Goal: Contribute content

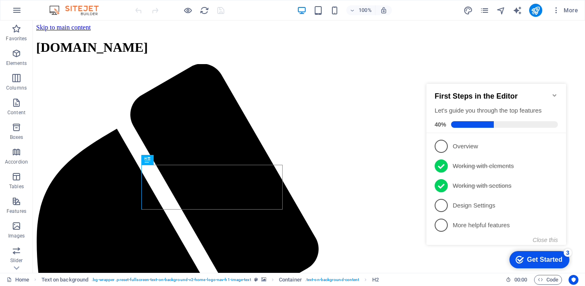
click at [556, 92] on icon "Minimize checklist" at bounding box center [555, 95] width 7 height 7
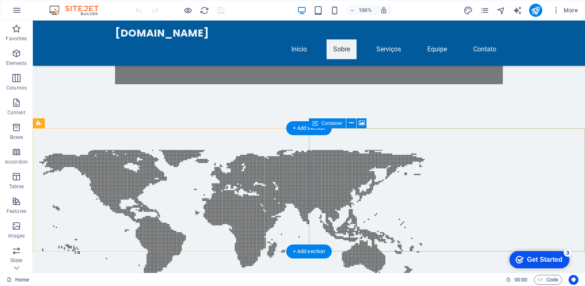
scroll to position [422, 0]
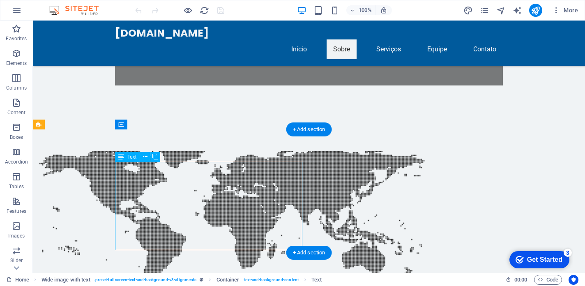
drag, startPoint x: 115, startPoint y: 170, endPoint x: 201, endPoint y: 209, distance: 93.6
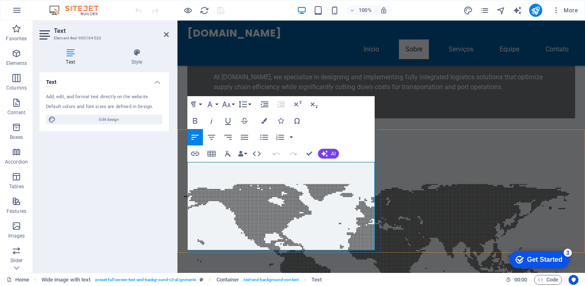
drag, startPoint x: 358, startPoint y: 247, endPoint x: 206, endPoint y: 162, distance: 174.3
copy p "60,000-ton convoys of 24 barges with the largest river pushers in [GEOGRAPHIC_D…"
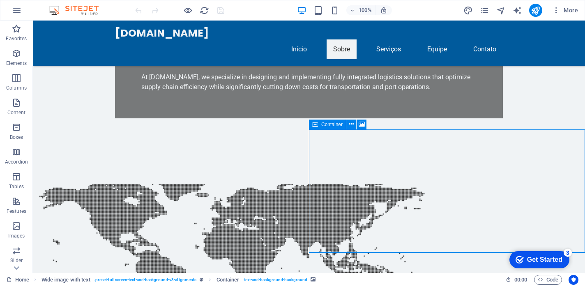
click at [352, 126] on icon at bounding box center [351, 124] width 5 height 9
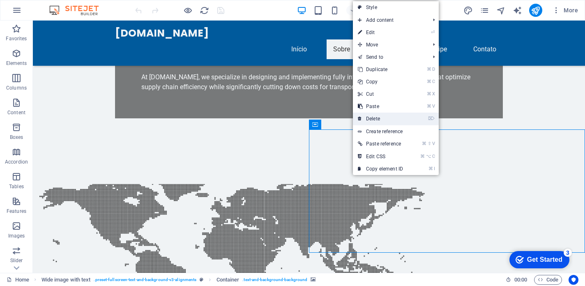
click at [383, 120] on link "⌦ Delete" at bounding box center [380, 119] width 55 height 12
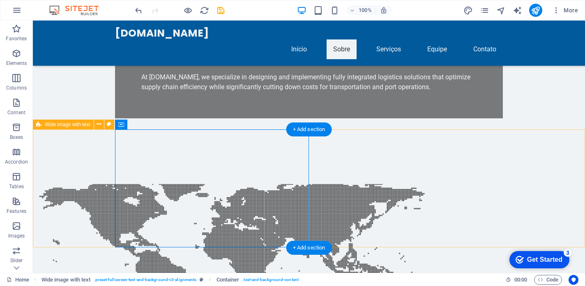
drag, startPoint x: 302, startPoint y: 205, endPoint x: 360, endPoint y: 199, distance: 58.2
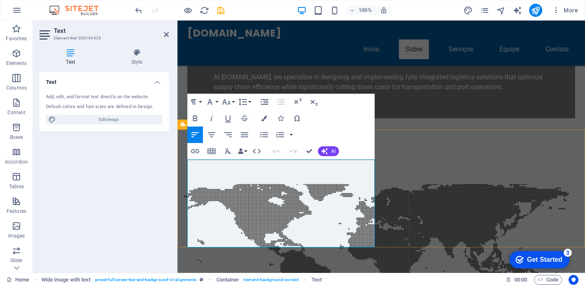
drag, startPoint x: 374, startPoint y: 204, endPoint x: 420, endPoint y: 201, distance: 45.7
drag, startPoint x: 357, startPoint y: 244, endPoint x: 187, endPoint y: 164, distance: 187.5
copy p "60,000-ton convoys of 24 barges with the largest river pushers in [GEOGRAPHIC_D…"
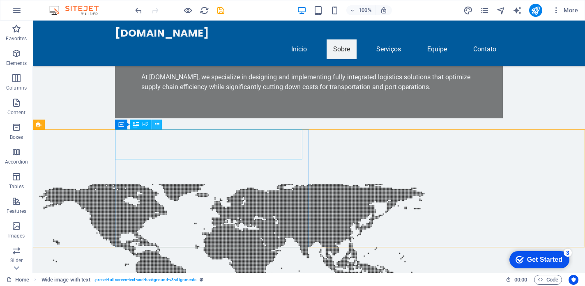
click at [159, 125] on icon at bounding box center [157, 124] width 5 height 9
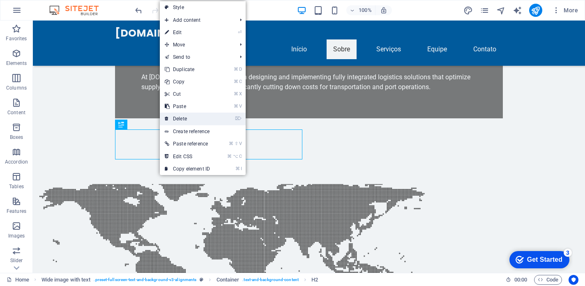
click at [182, 118] on link "⌦ Delete" at bounding box center [187, 119] width 55 height 12
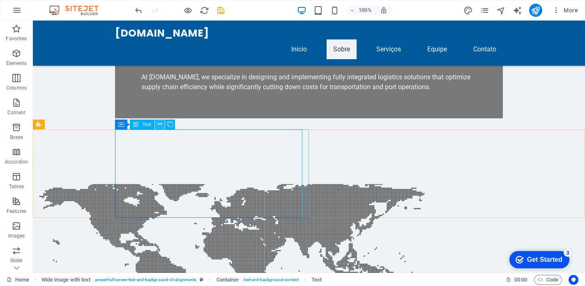
click at [160, 124] on icon at bounding box center [160, 124] width 5 height 9
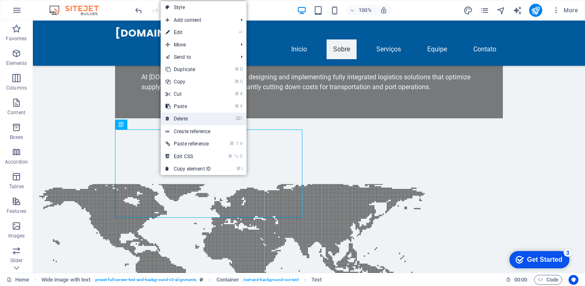
click at [196, 117] on link "⌦ Delete" at bounding box center [188, 119] width 55 height 12
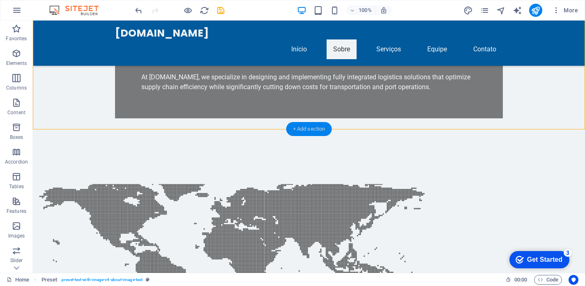
click at [310, 127] on div "+ Add section" at bounding box center [309, 129] width 46 height 14
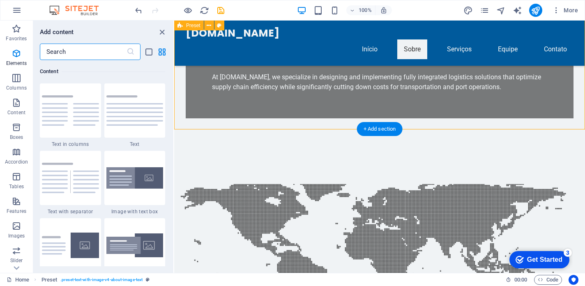
scroll to position [1438, 0]
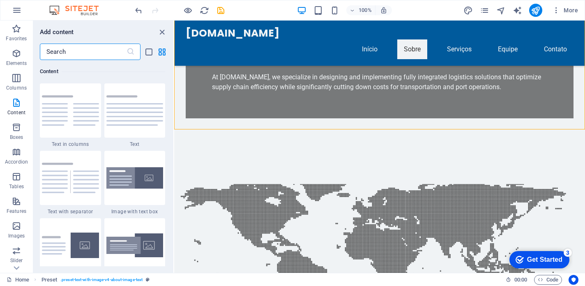
click at [149, 108] on img at bounding box center [134, 110] width 57 height 30
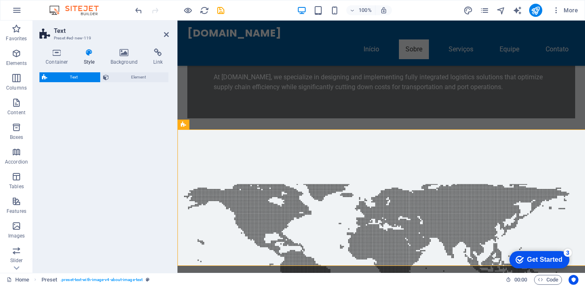
select select "preset-text-v2-default"
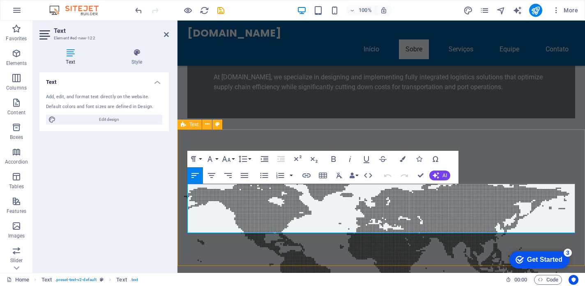
drag, startPoint x: 471, startPoint y: 228, endPoint x: 185, endPoint y: 184, distance: 289.4
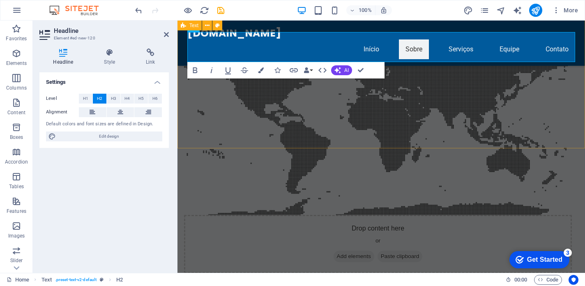
scroll to position [550, 0]
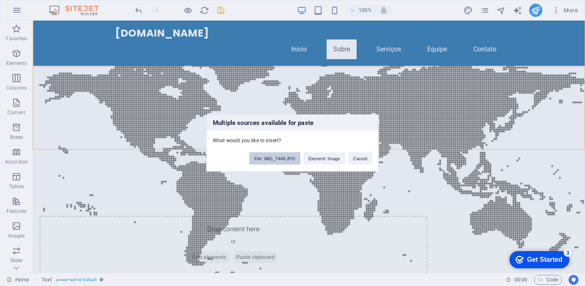
click at [286, 156] on button "File: IMG_7448.JPG" at bounding box center [274, 158] width 51 height 12
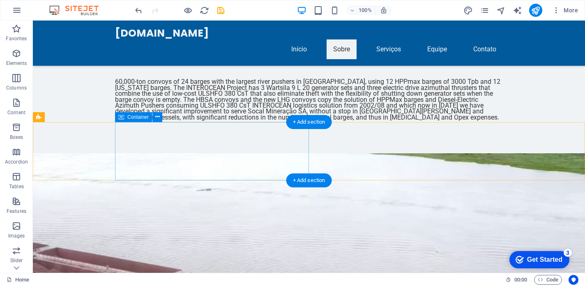
scroll to position [985, 0]
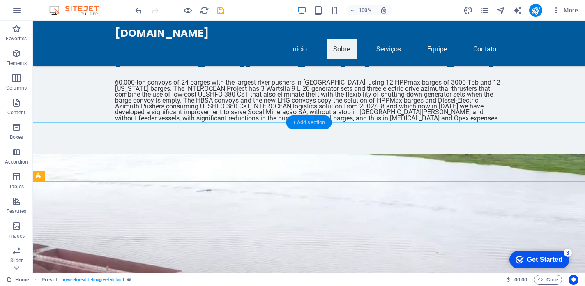
click at [316, 122] on div "+ Add section" at bounding box center [309, 122] width 46 height 14
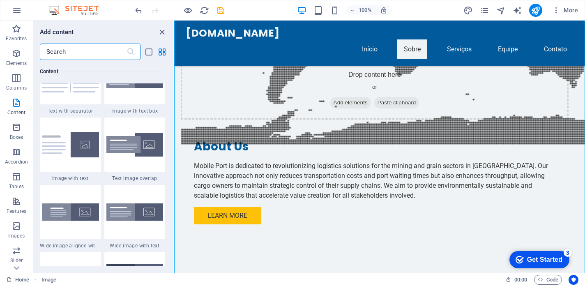
scroll to position [1538, 0]
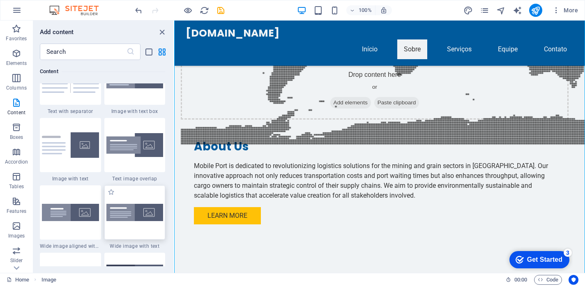
click at [127, 209] on div at bounding box center [134, 212] width 61 height 54
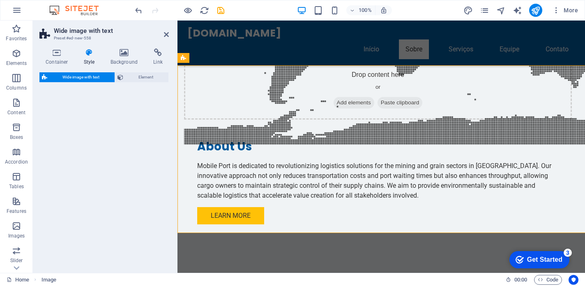
click at [127, 209] on div "Wide image with text Element" at bounding box center [103, 169] width 129 height 194
select select "%"
select select "rem"
select select "preset-fullscreen-text-and-background-v3-default"
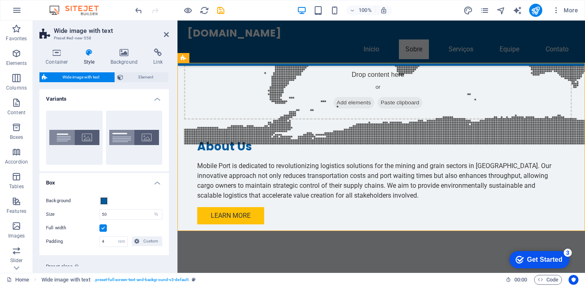
scroll to position [938, 0]
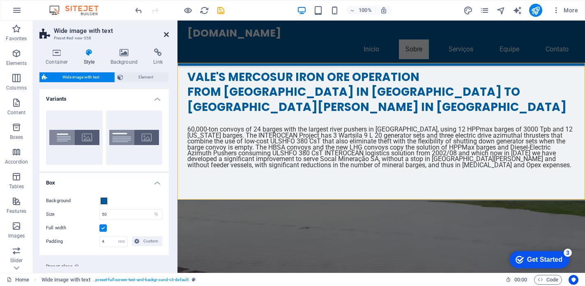
click at [168, 35] on icon at bounding box center [166, 34] width 5 height 7
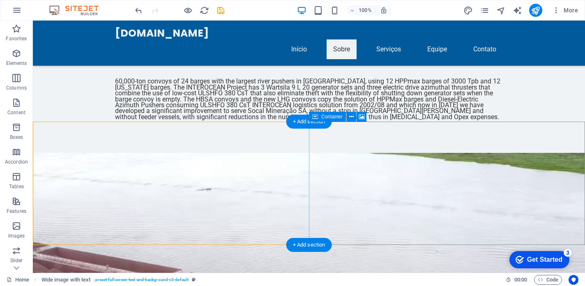
scroll to position [985, 0]
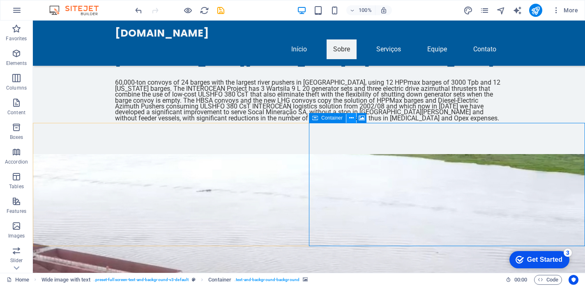
click at [351, 119] on icon at bounding box center [351, 118] width 5 height 9
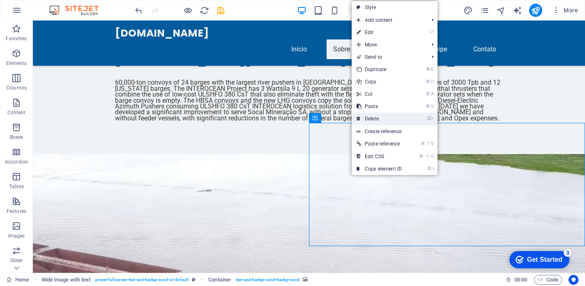
click at [368, 120] on link "⌦ Delete" at bounding box center [379, 119] width 55 height 12
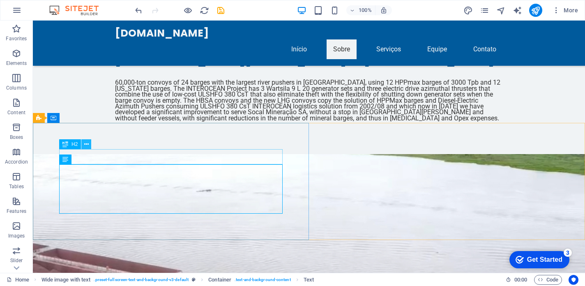
click at [85, 144] on icon at bounding box center [86, 144] width 5 height 9
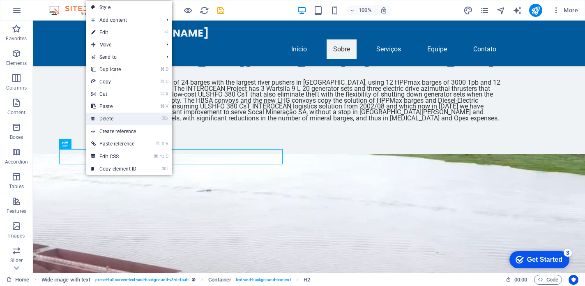
click at [113, 120] on link "⌦ Delete" at bounding box center [113, 119] width 55 height 12
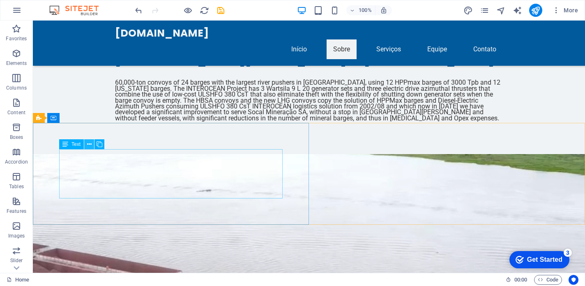
click at [89, 145] on icon at bounding box center [89, 144] width 5 height 9
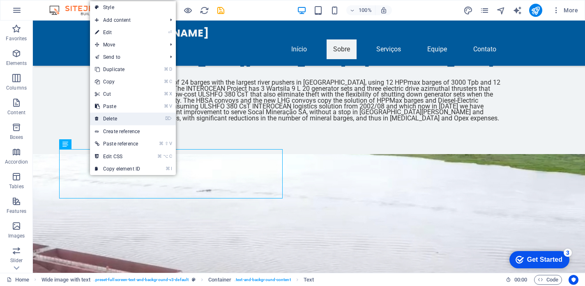
click at [122, 122] on link "⌦ Delete" at bounding box center [117, 119] width 55 height 12
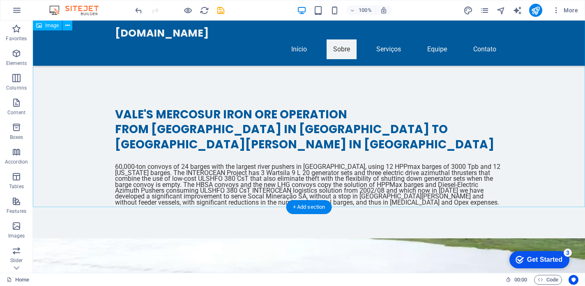
scroll to position [901, 0]
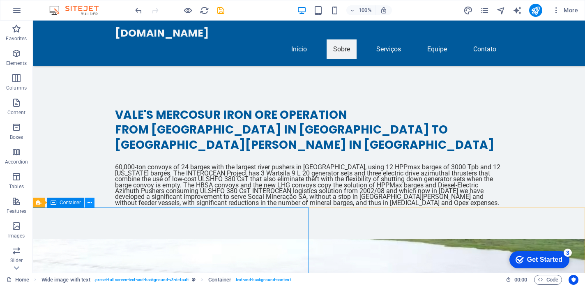
click at [87, 201] on button at bounding box center [90, 203] width 10 height 10
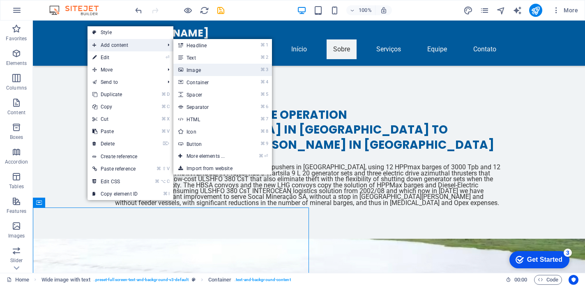
click at [190, 69] on link "⌘ 3 Image" at bounding box center [207, 70] width 68 height 12
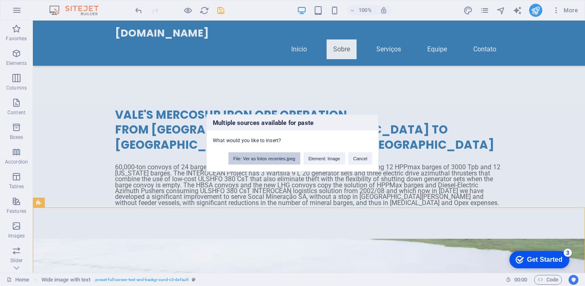
click at [272, 162] on button "File: Ver as fotos recentes.jpeg" at bounding box center [265, 158] width 72 height 12
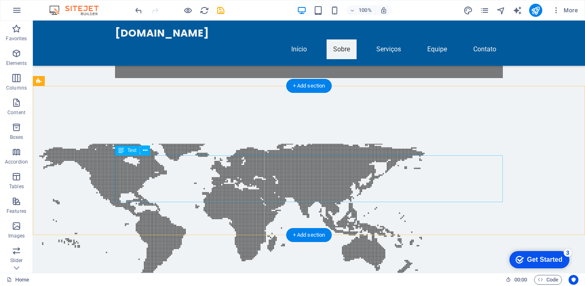
scroll to position [459, 0]
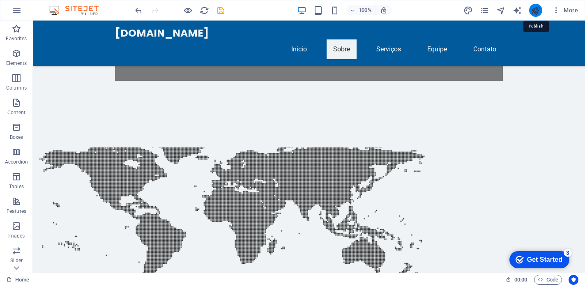
click at [538, 8] on icon "publish" at bounding box center [535, 10] width 9 height 9
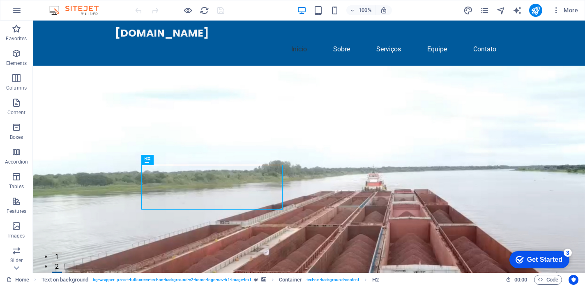
click at [460, 140] on figure at bounding box center [309, 218] width 552 height 304
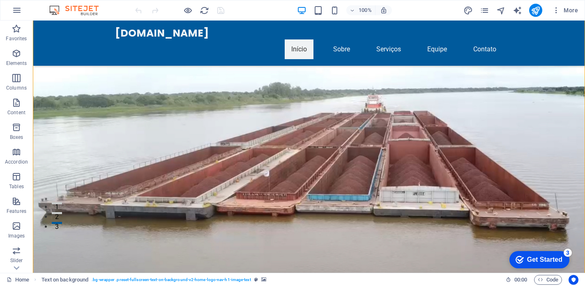
scroll to position [51, 0]
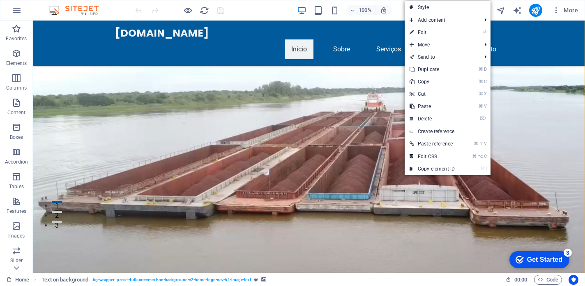
click at [384, 161] on figure at bounding box center [309, 137] width 552 height 271
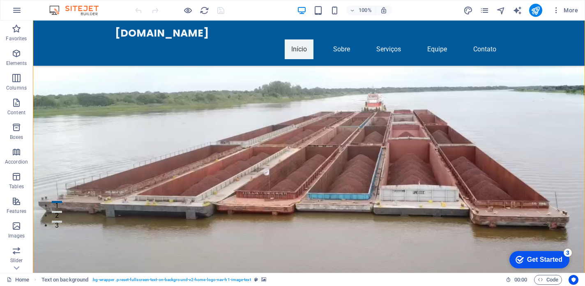
click at [384, 161] on figure at bounding box center [309, 137] width 552 height 271
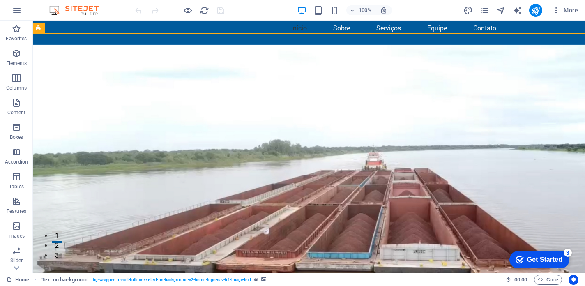
scroll to position [20, 0]
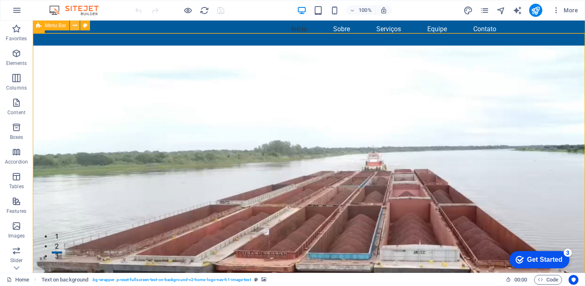
click at [76, 25] on icon at bounding box center [75, 25] width 5 height 9
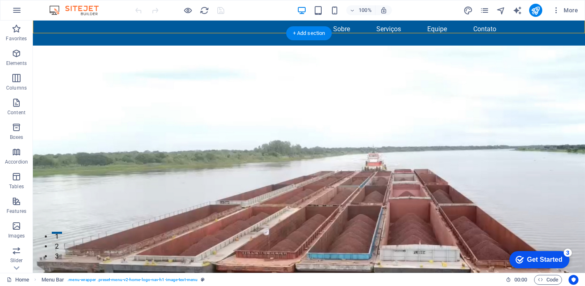
click at [390, 138] on figure at bounding box center [309, 198] width 552 height 304
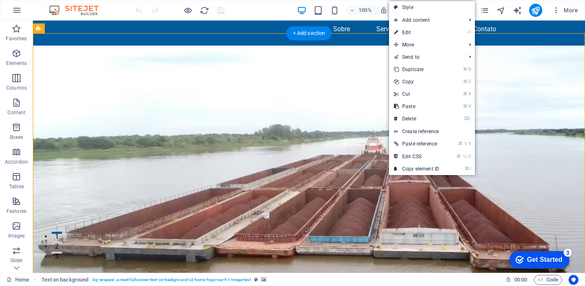
scroll to position [20, 0]
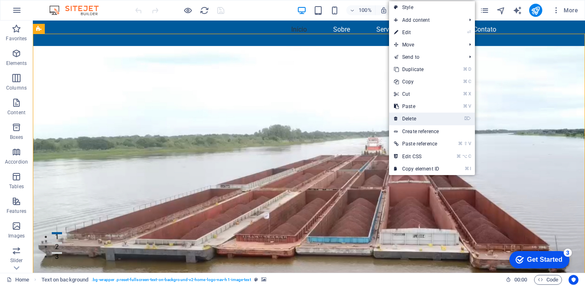
click at [408, 119] on link "⌦ Delete" at bounding box center [416, 119] width 55 height 12
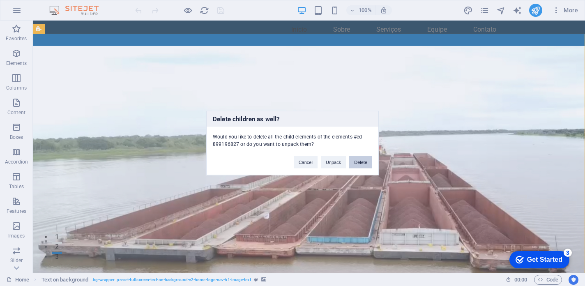
click at [367, 165] on button "Delete" at bounding box center [360, 162] width 23 height 12
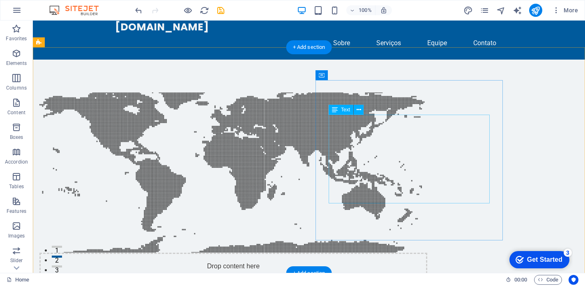
scroll to position [6, 0]
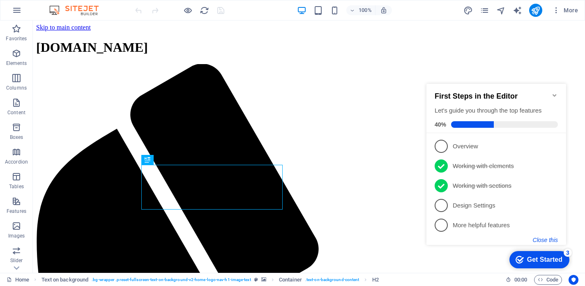
click at [557, 239] on button "Close this" at bounding box center [545, 240] width 25 height 7
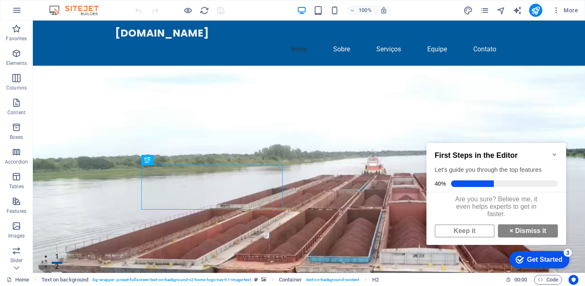
click at [552, 151] on icon "Minimize checklist" at bounding box center [555, 154] width 7 height 7
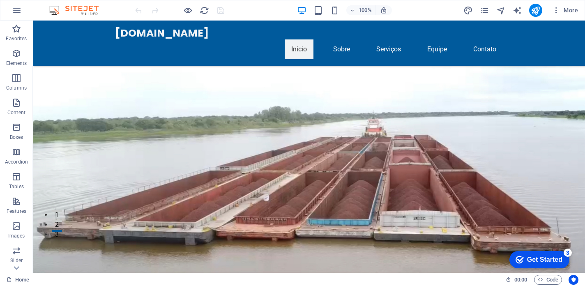
scroll to position [32, 0]
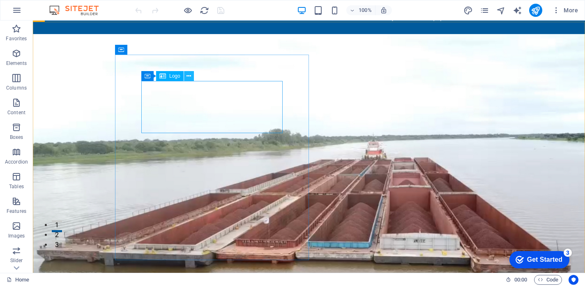
click at [189, 77] on icon at bounding box center [189, 76] width 5 height 9
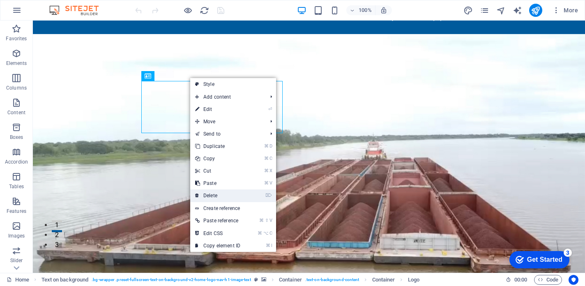
click at [208, 197] on link "⌦ Delete" at bounding box center [217, 195] width 55 height 12
